Goal: Information Seeking & Learning: Learn about a topic

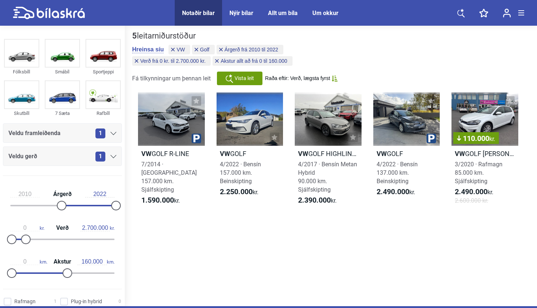
scroll to position [1, 0]
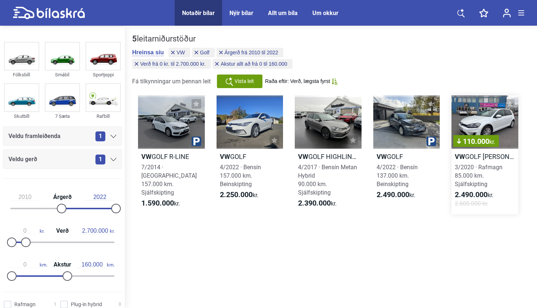
click at [470, 121] on div "110.000 kr." at bounding box center [485, 121] width 67 height 53
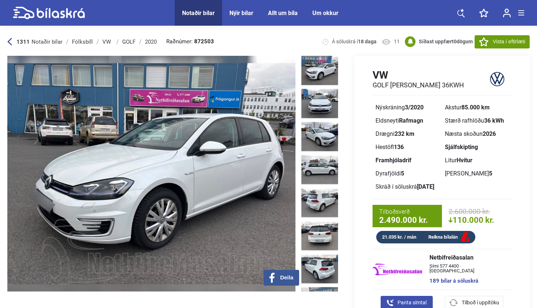
click at [313, 62] on img at bounding box center [320, 70] width 37 height 29
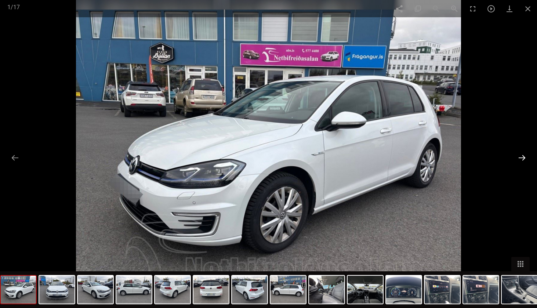
click at [520, 157] on button at bounding box center [522, 158] width 15 height 14
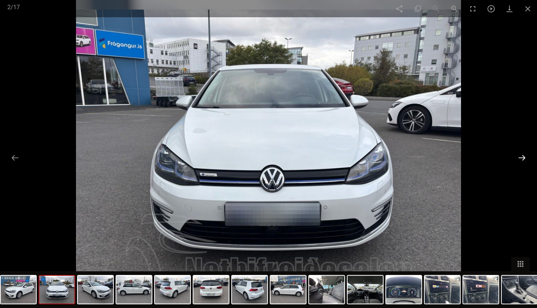
click at [520, 156] on button at bounding box center [522, 158] width 15 height 14
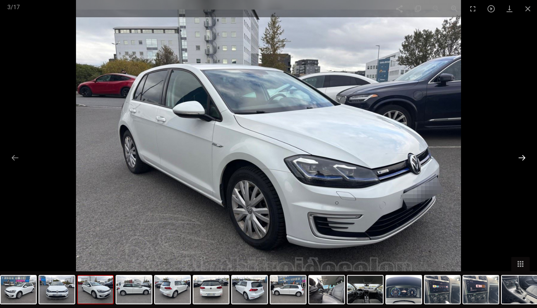
click at [520, 156] on button at bounding box center [522, 158] width 15 height 14
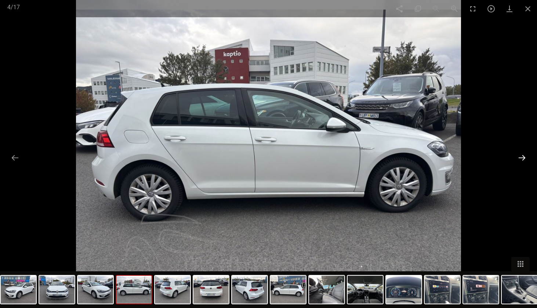
click at [520, 156] on button at bounding box center [522, 158] width 15 height 14
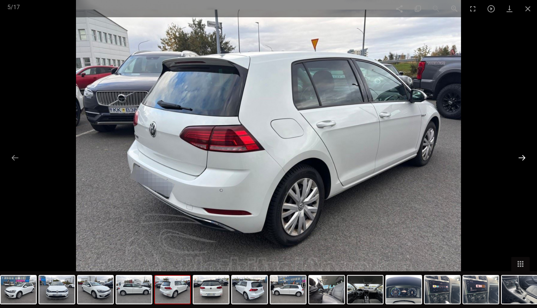
click at [520, 156] on button at bounding box center [522, 158] width 15 height 14
click at [520, 158] on button at bounding box center [522, 158] width 15 height 14
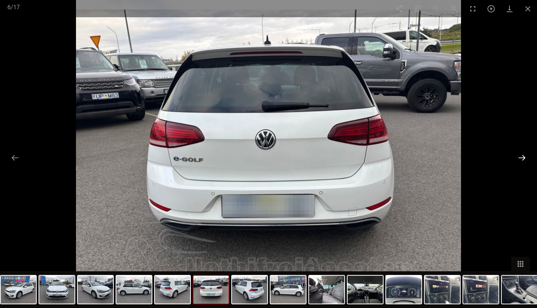
click at [520, 158] on button at bounding box center [522, 158] width 15 height 14
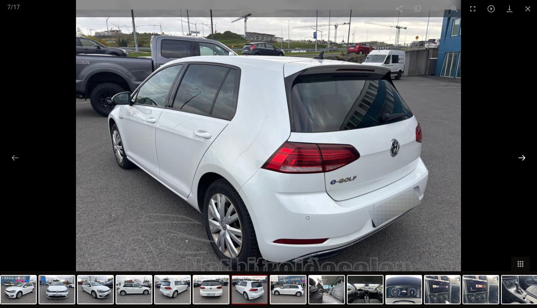
click at [520, 158] on button at bounding box center [522, 158] width 15 height 14
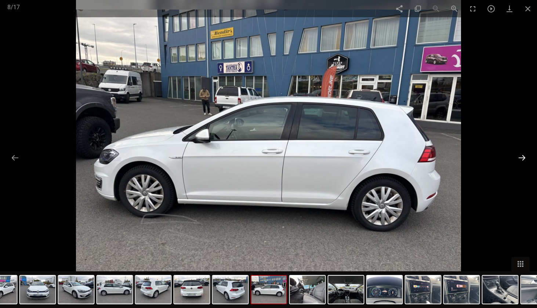
click at [520, 158] on button at bounding box center [522, 158] width 15 height 14
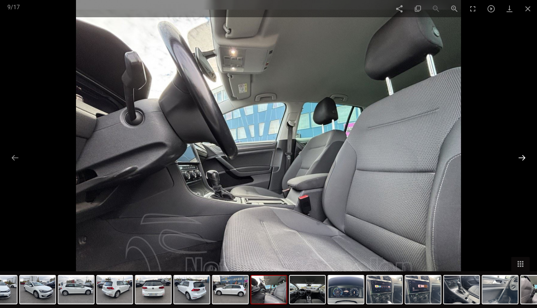
click at [520, 158] on button at bounding box center [522, 158] width 15 height 14
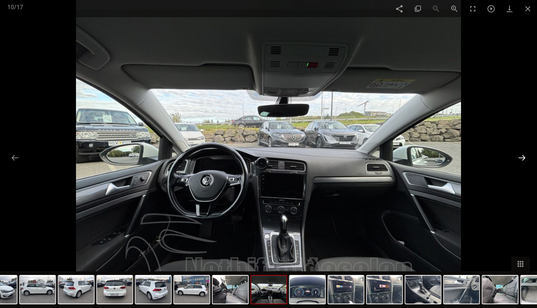
click at [520, 158] on button at bounding box center [522, 158] width 15 height 14
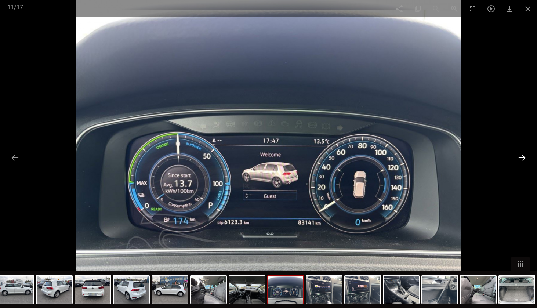
click at [520, 158] on button at bounding box center [522, 158] width 15 height 14
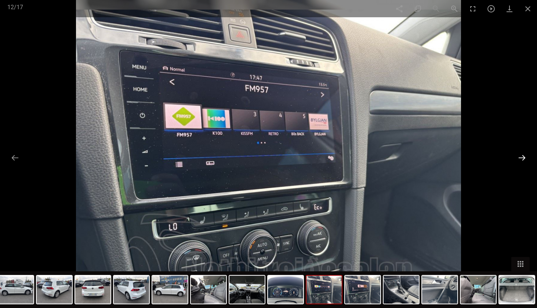
click at [520, 158] on button at bounding box center [522, 158] width 15 height 14
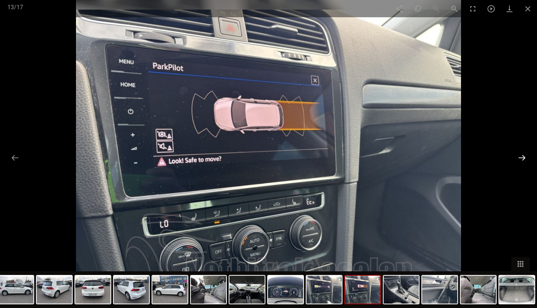
click at [520, 158] on button at bounding box center [522, 158] width 15 height 14
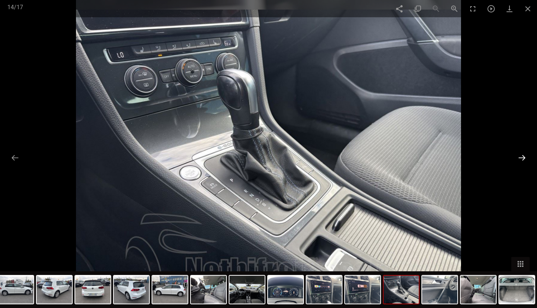
click at [520, 158] on button at bounding box center [522, 158] width 15 height 14
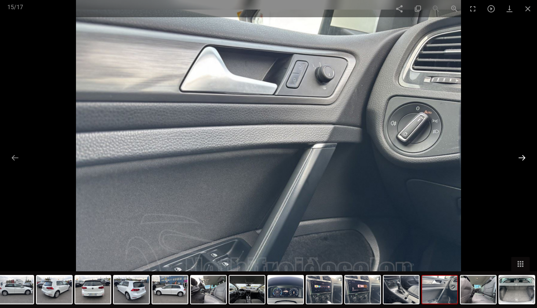
click at [520, 158] on button at bounding box center [522, 158] width 15 height 14
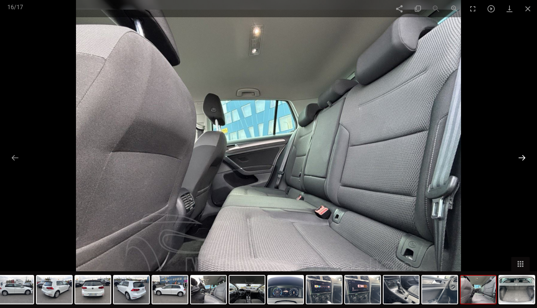
click at [520, 158] on button at bounding box center [522, 158] width 15 height 14
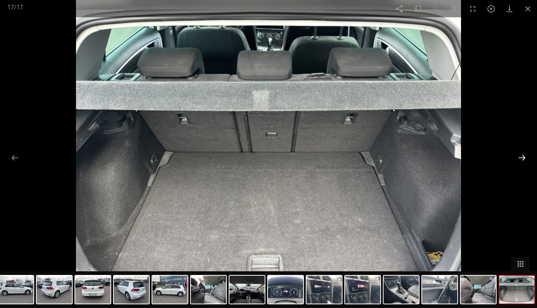
click at [520, 158] on button at bounding box center [522, 158] width 15 height 14
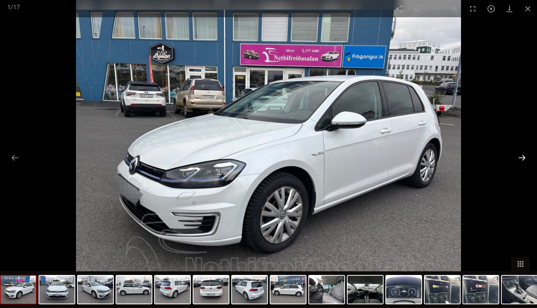
click at [520, 158] on button at bounding box center [522, 158] width 15 height 14
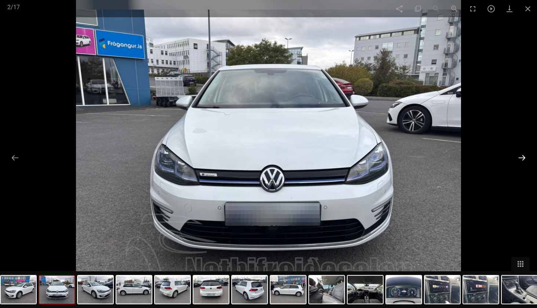
click at [521, 157] on button at bounding box center [522, 158] width 15 height 14
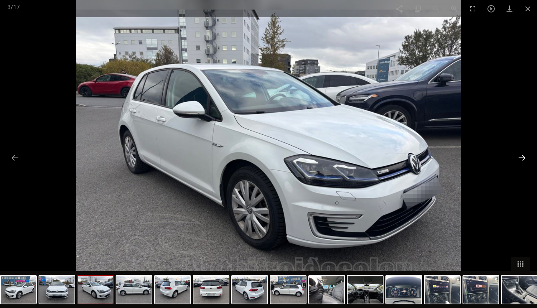
click at [518, 157] on button at bounding box center [522, 158] width 15 height 14
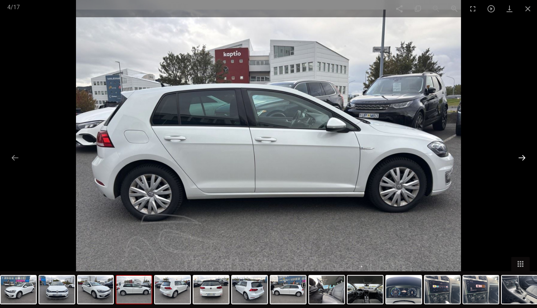
click at [518, 158] on button at bounding box center [522, 158] width 15 height 14
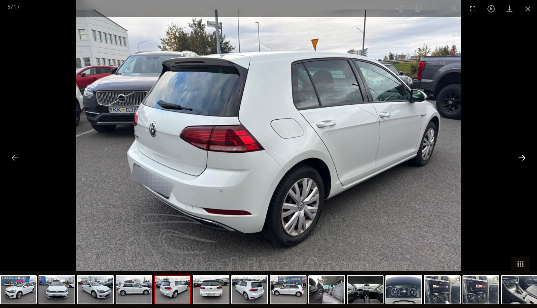
click at [519, 158] on button at bounding box center [522, 158] width 15 height 14
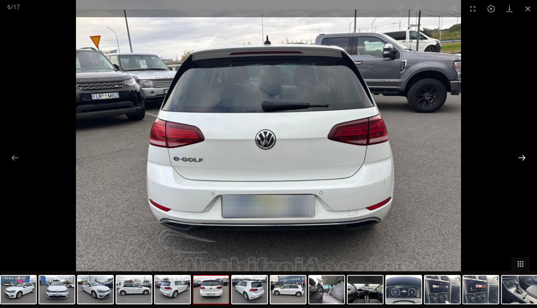
click at [519, 158] on button at bounding box center [522, 158] width 15 height 14
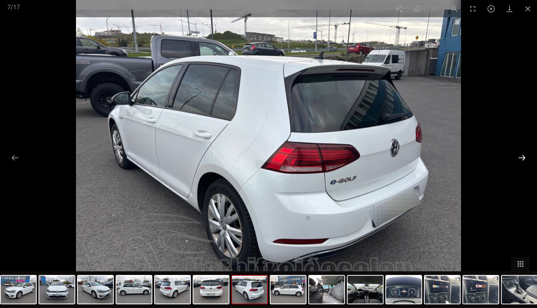
click at [519, 158] on button at bounding box center [522, 158] width 15 height 14
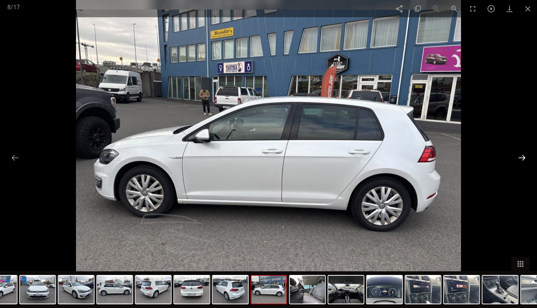
click at [519, 158] on button at bounding box center [522, 158] width 15 height 14
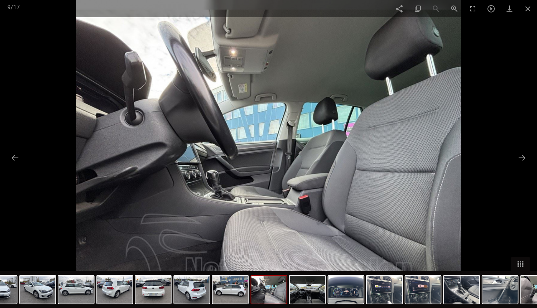
scroll to position [1, 0]
click at [529, 7] on span at bounding box center [528, 8] width 18 height 17
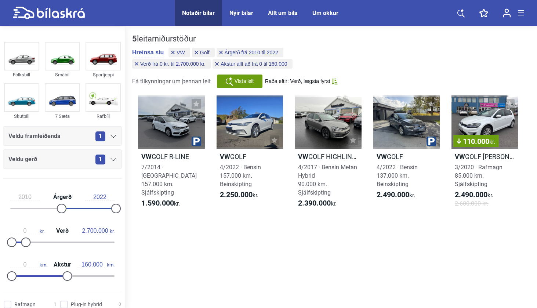
scroll to position [0, 0]
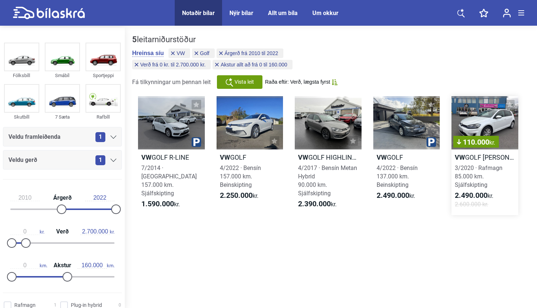
click at [473, 115] on div "110.000 kr." at bounding box center [485, 122] width 67 height 53
